Goal: Transaction & Acquisition: Book appointment/travel/reservation

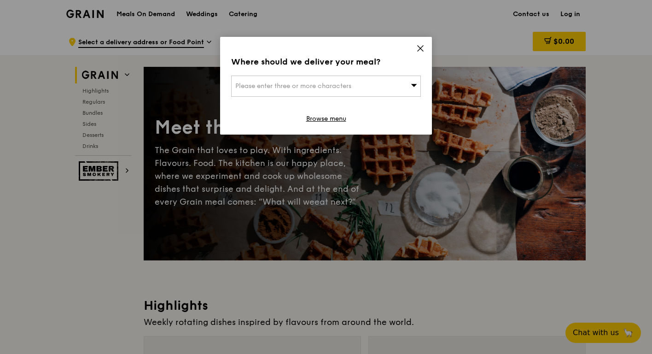
click at [418, 51] on icon at bounding box center [421, 49] width 6 height 6
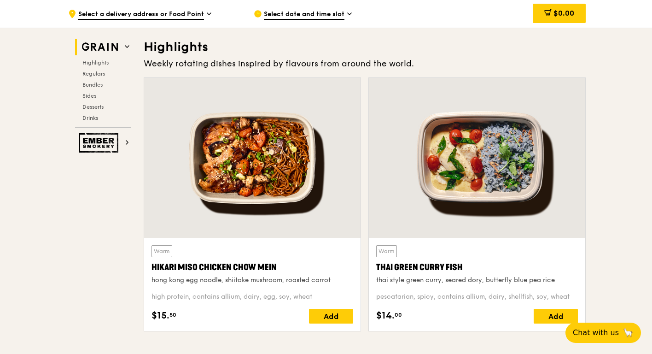
scroll to position [299, 0]
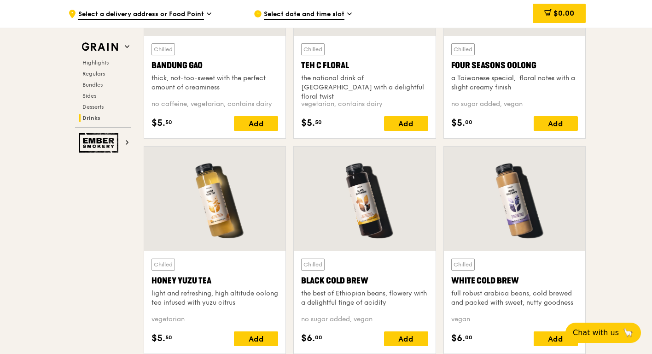
scroll to position [3321, 0]
click at [98, 44] on img at bounding box center [100, 47] width 42 height 17
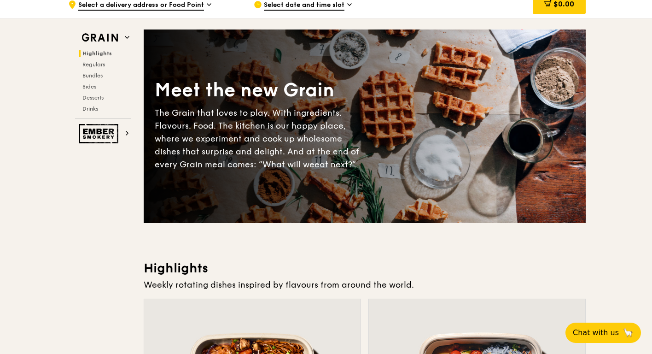
scroll to position [0, 0]
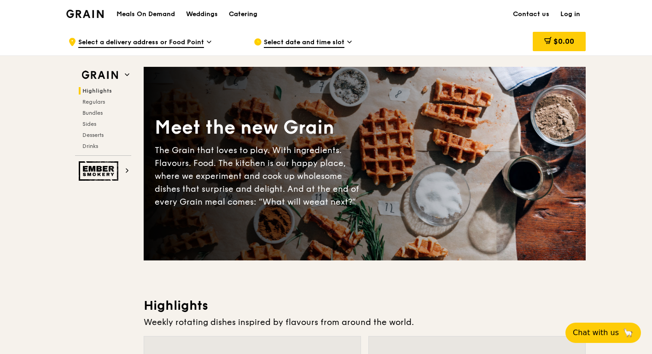
drag, startPoint x: 247, startPoint y: 14, endPoint x: 218, endPoint y: 1, distance: 32.0
click at [247, 14] on div "Catering" at bounding box center [243, 14] width 29 height 28
